Goal: Navigation & Orientation: Find specific page/section

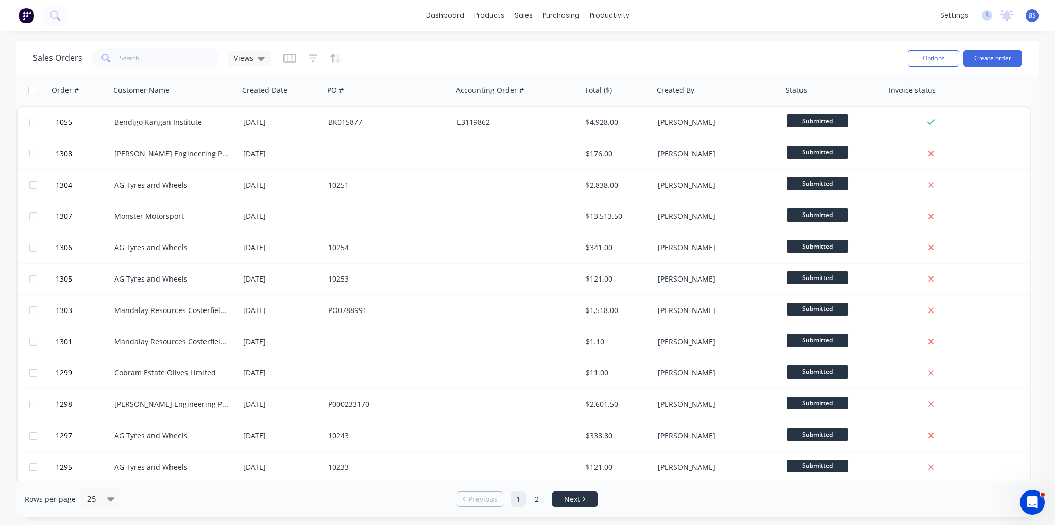
click at [569, 495] on span "Next" at bounding box center [572, 499] width 16 height 10
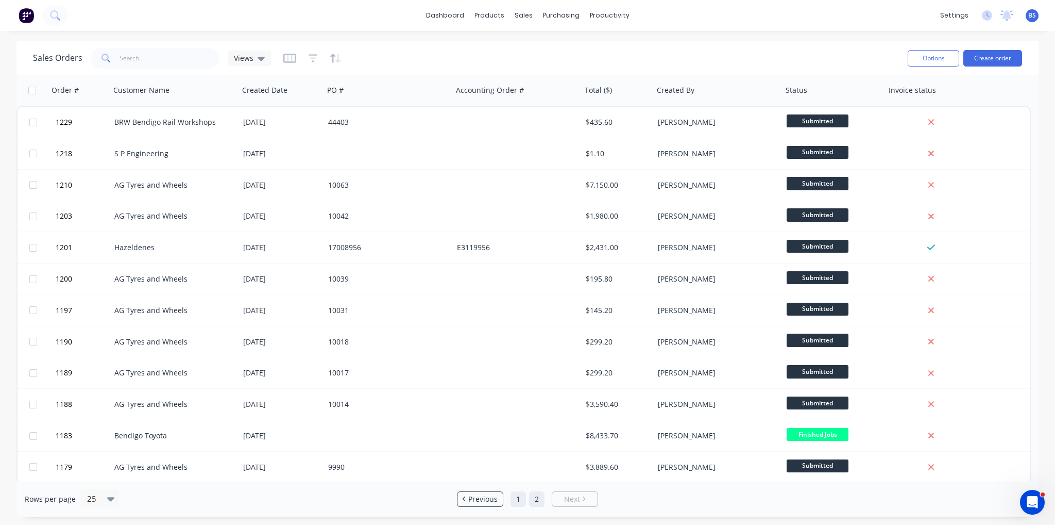
click at [514, 500] on link "1" at bounding box center [518, 498] width 15 height 15
